Goal: Task Accomplishment & Management: Manage account settings

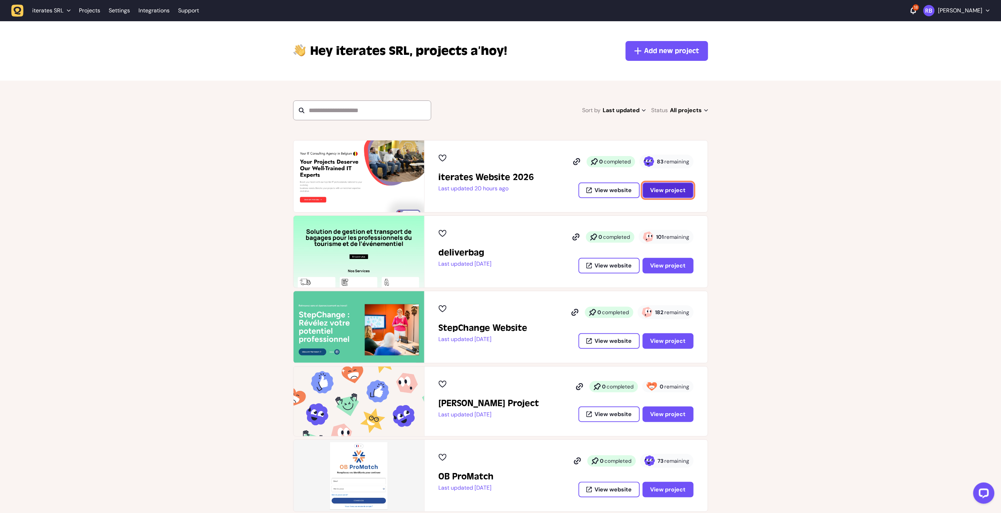
click at [496, 191] on span "View project" at bounding box center [667, 191] width 35 height 6
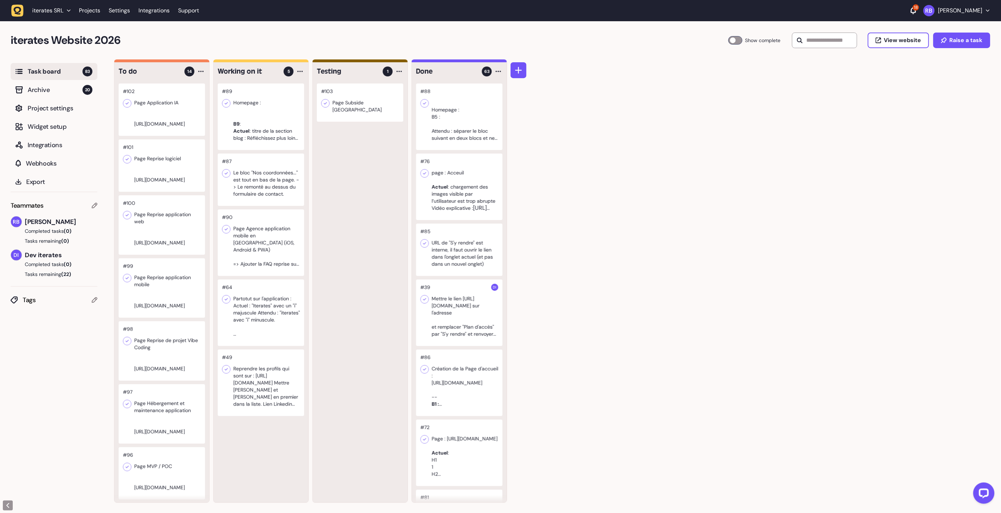
click at [393, 178] on div "#103 Page Subside [GEOGRAPHIC_DATA]" at bounding box center [360, 293] width 95 height 419
click at [377, 109] on div at bounding box center [360, 103] width 86 height 38
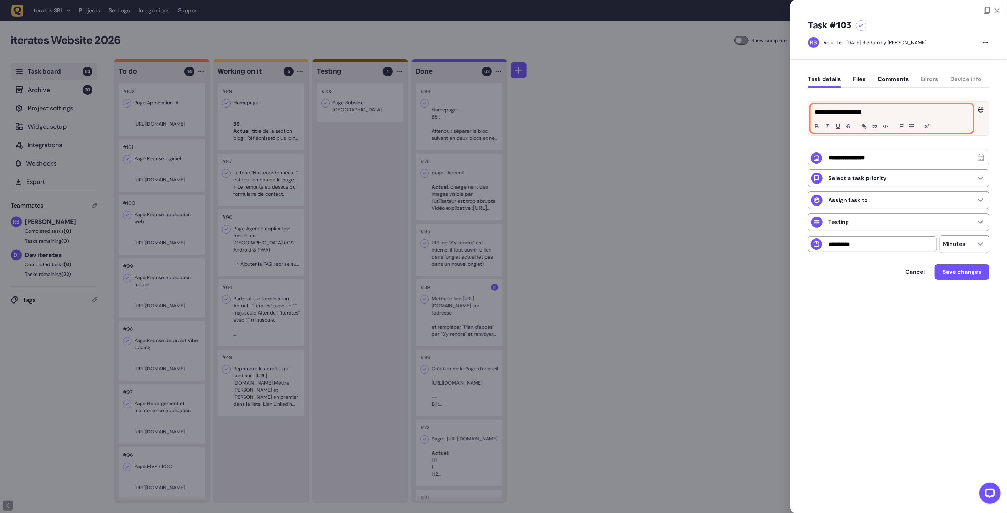
click at [496, 107] on div "**********" at bounding box center [891, 118] width 161 height 28
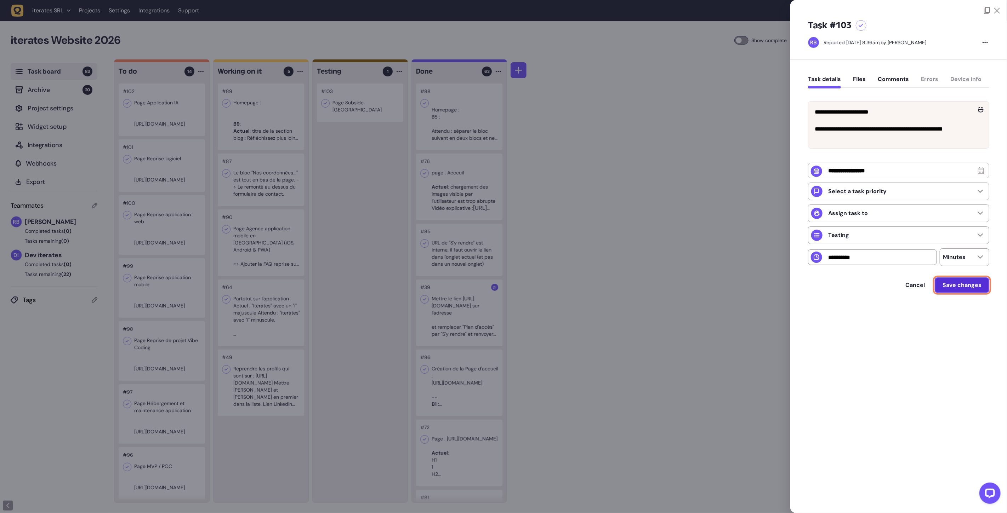
click at [496, 288] on span "Save changes" at bounding box center [961, 285] width 39 height 6
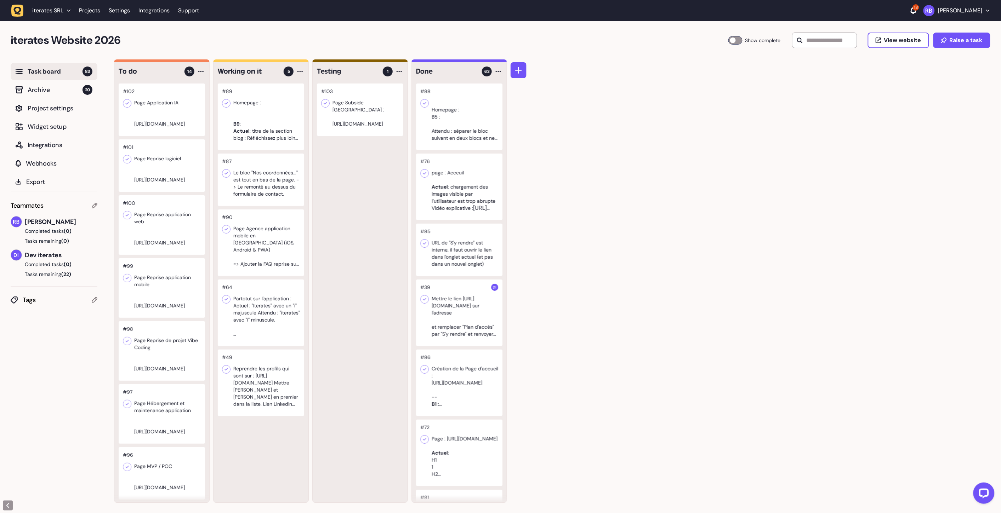
click at [342, 146] on div "#103 Page Subside [GEOGRAPHIC_DATA] : [URL][DOMAIN_NAME]" at bounding box center [360, 293] width 95 height 419
click at [359, 117] on div at bounding box center [360, 110] width 86 height 52
